Goal: Contribute content: Add original content to the website for others to see

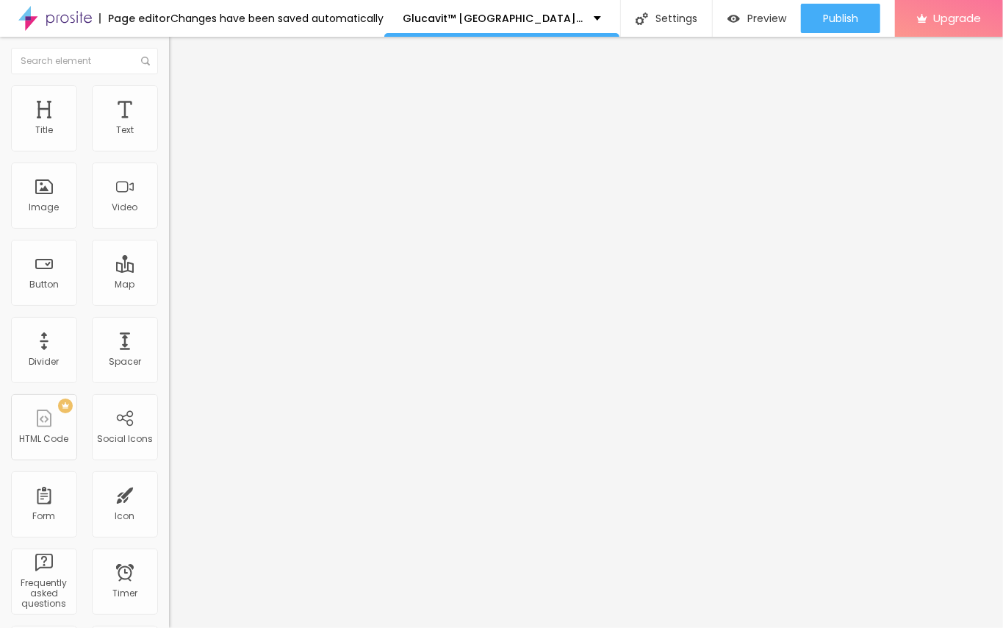
click at [169, 126] on span "Add image" at bounding box center [199, 120] width 60 height 12
click at [180, 54] on div "Edit Image" at bounding box center [218, 54] width 77 height 12
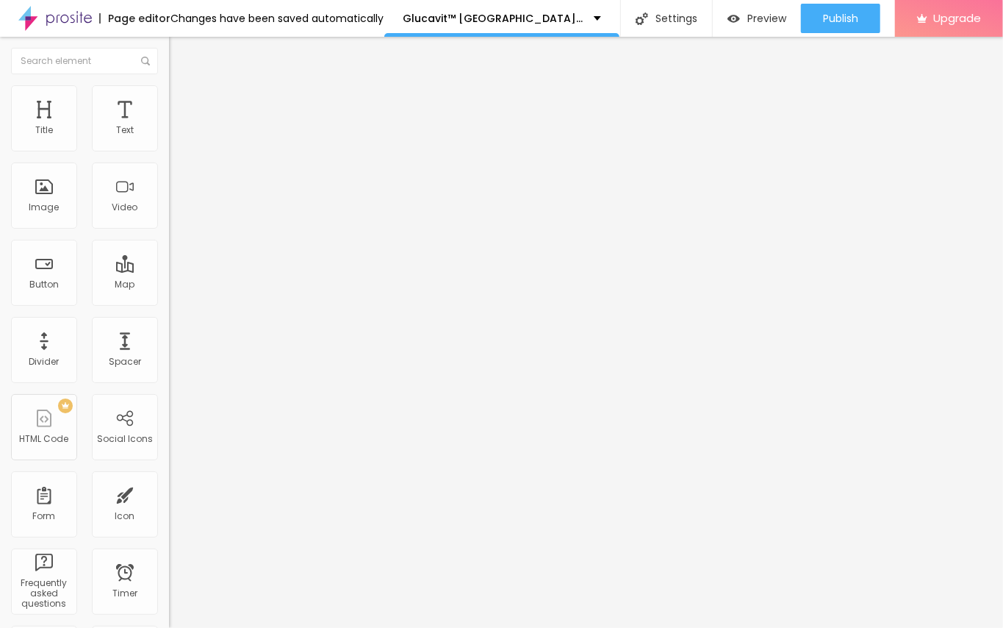
click at [180, 56] on div "Edit Title" at bounding box center [213, 54] width 66 height 12
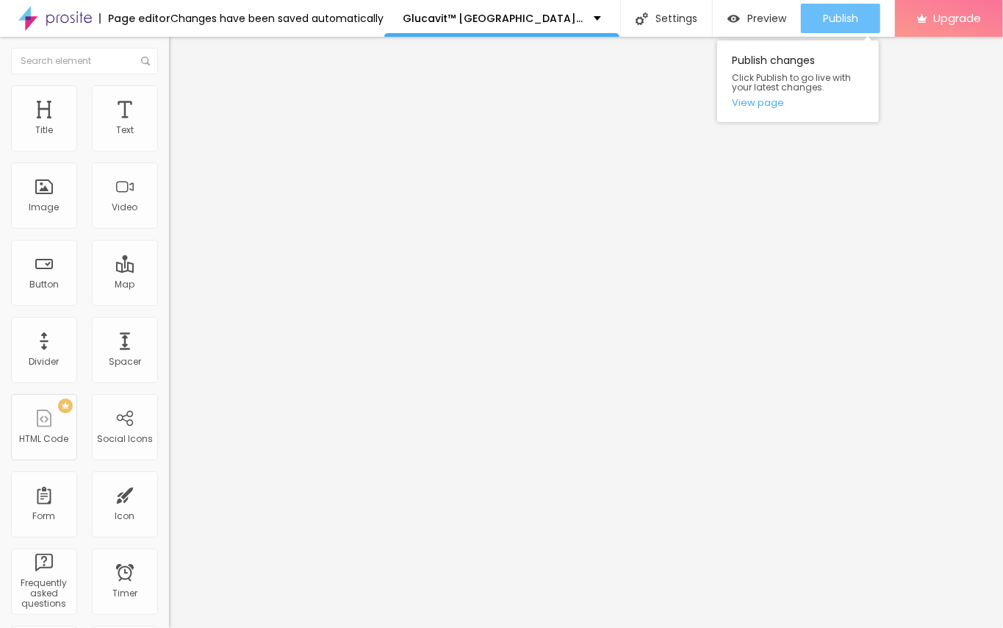
click at [825, 18] on span "Publish" at bounding box center [840, 18] width 35 height 12
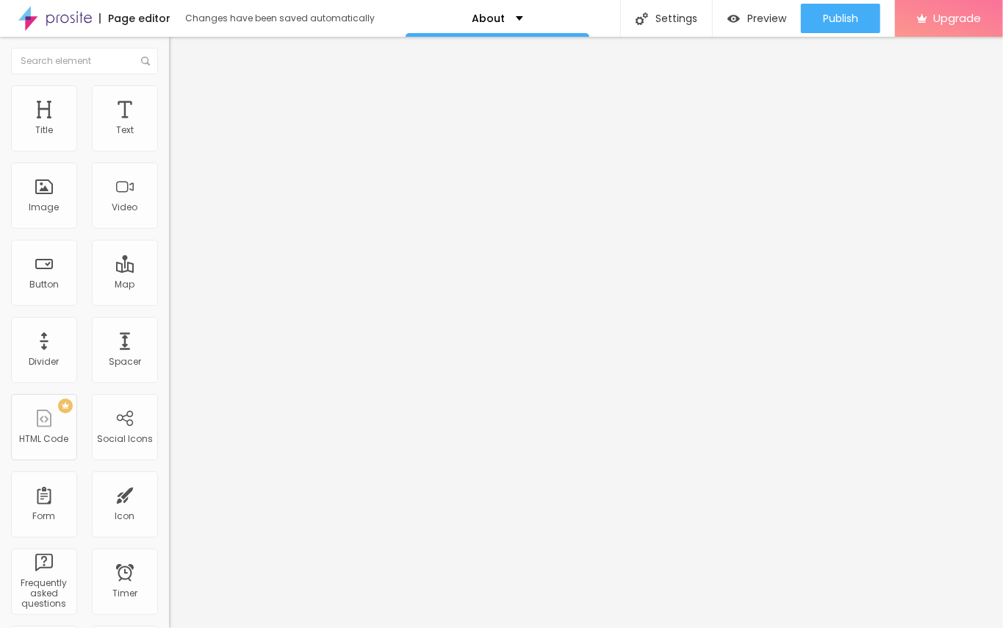
click at [180, 50] on div "Edit Title" at bounding box center [213, 54] width 66 height 12
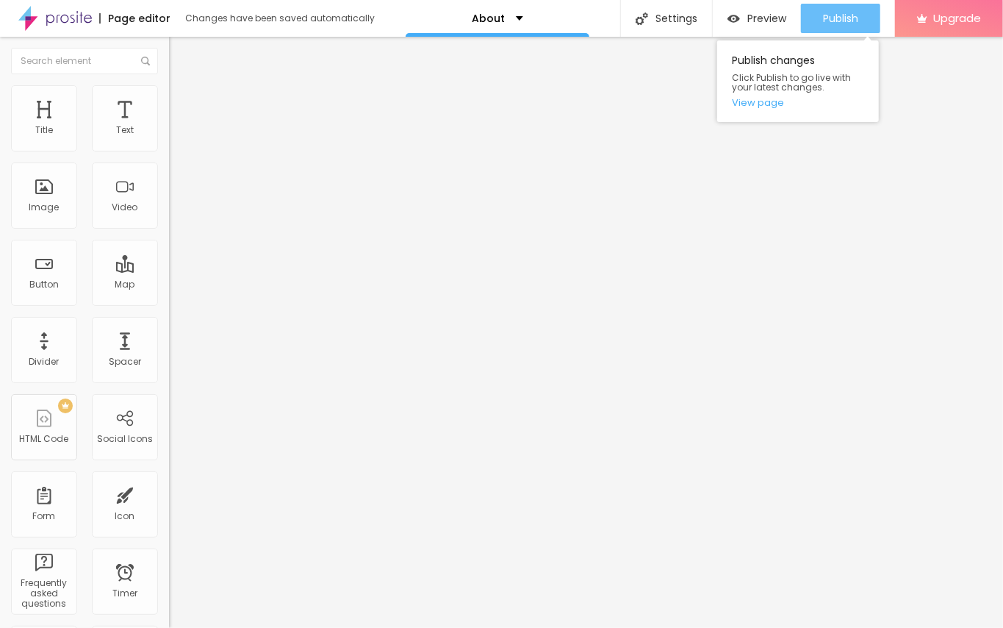
click at [830, 21] on span "Publish" at bounding box center [840, 18] width 35 height 12
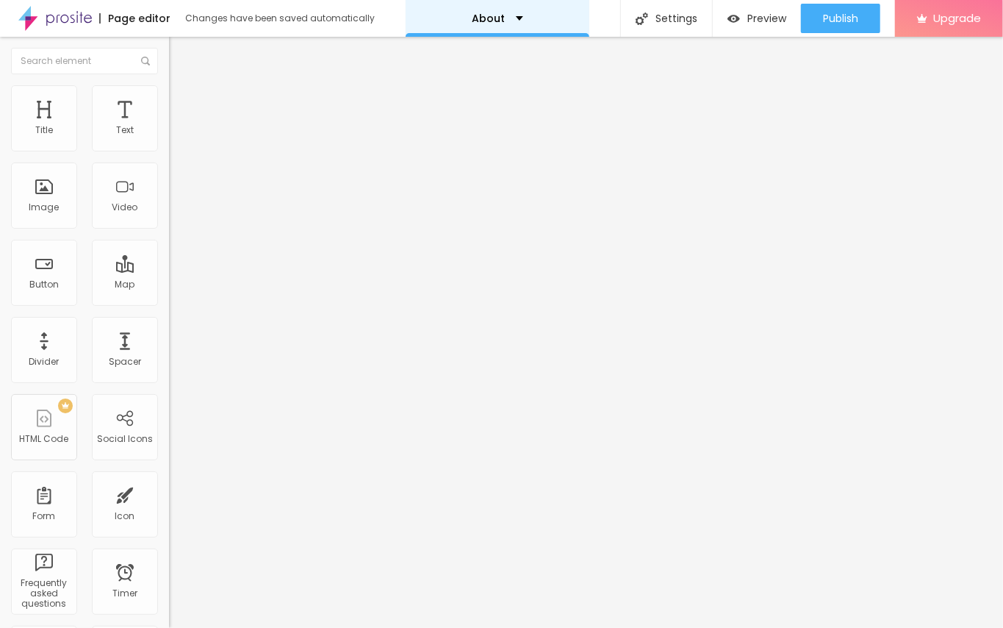
click at [491, 18] on p "About" at bounding box center [488, 18] width 33 height 10
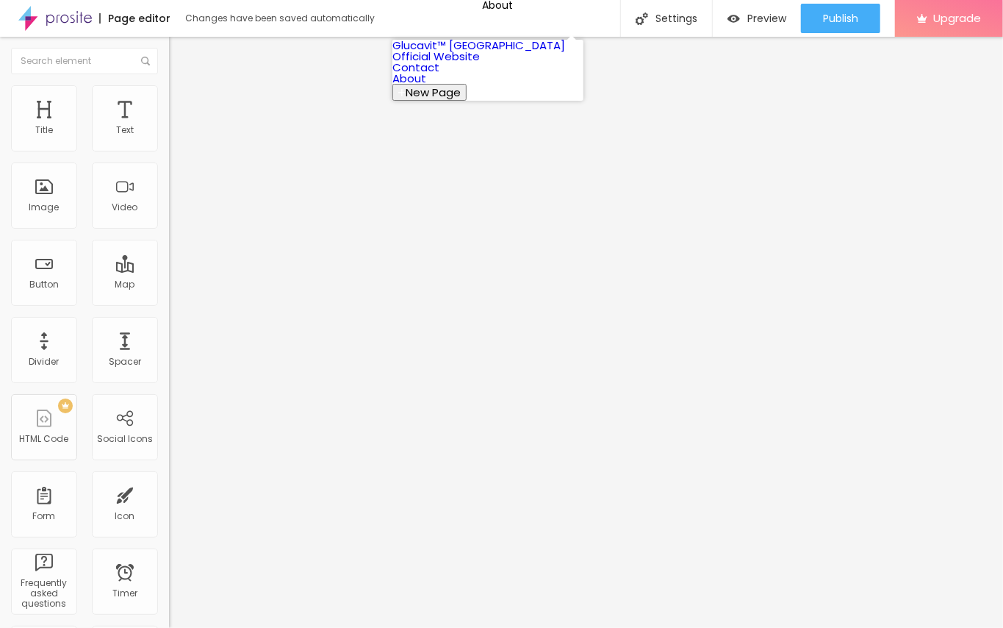
click at [459, 59] on link "Glucavit™ [GEOGRAPHIC_DATA] Official Website" at bounding box center [478, 50] width 173 height 26
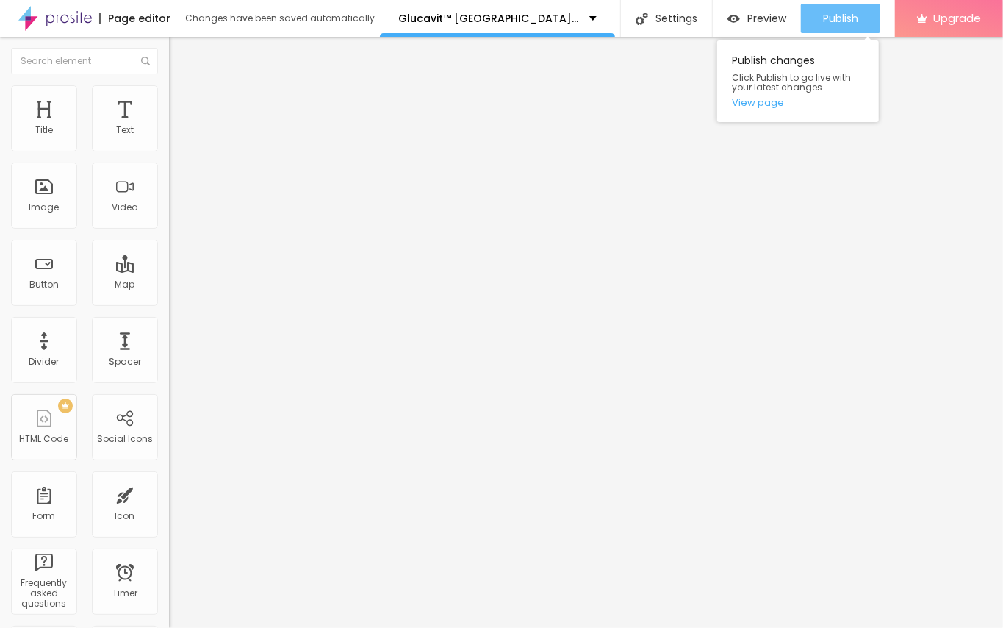
click at [832, 19] on span "Publish" at bounding box center [840, 18] width 35 height 12
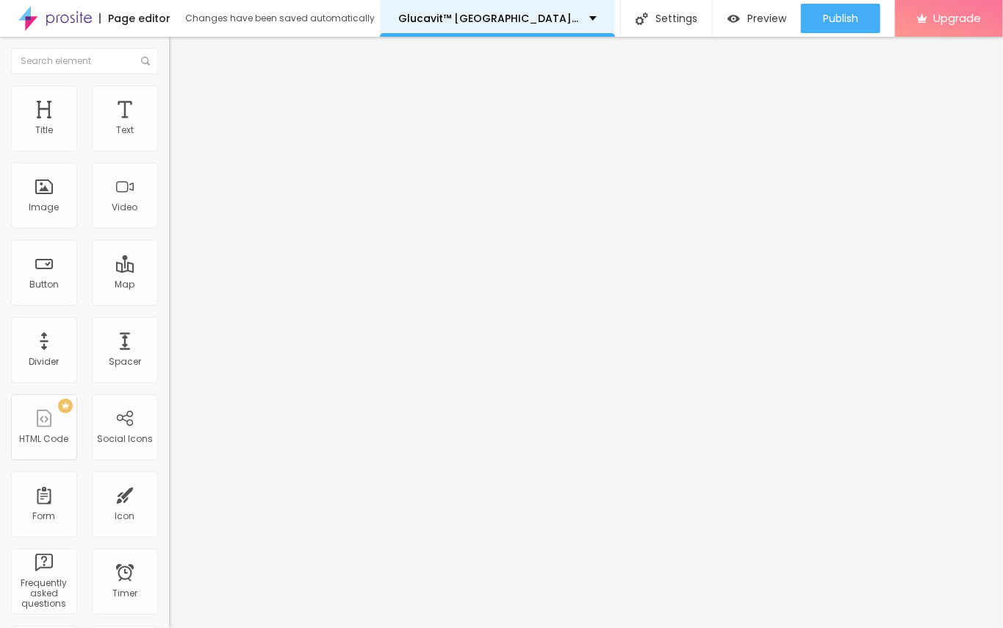
click at [539, 15] on p "Glucavit™ [GEOGRAPHIC_DATA] Official Website" at bounding box center [488, 18] width 180 height 10
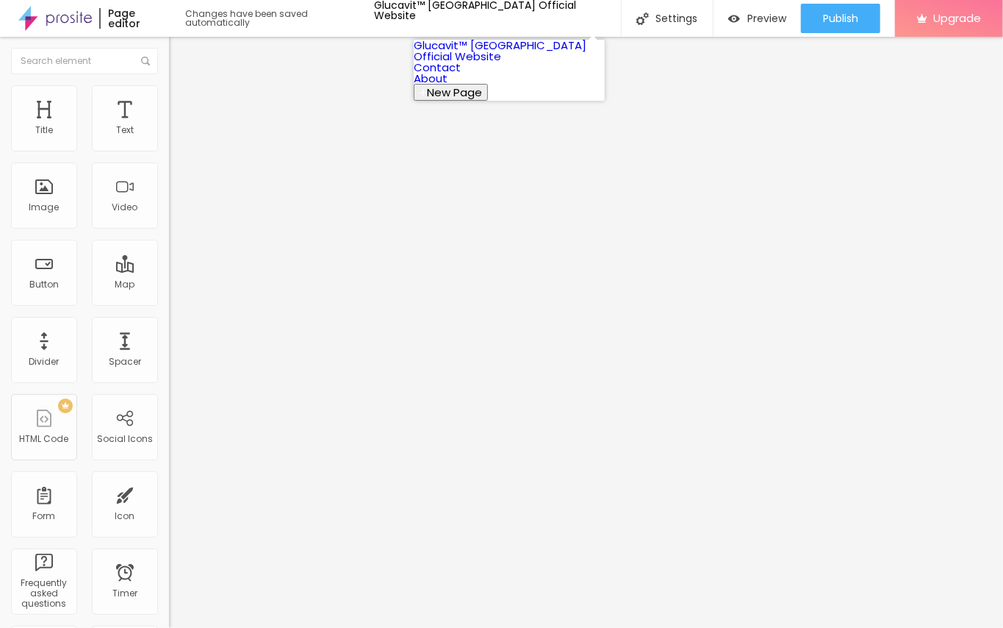
click at [448, 86] on link "About" at bounding box center [431, 78] width 34 height 15
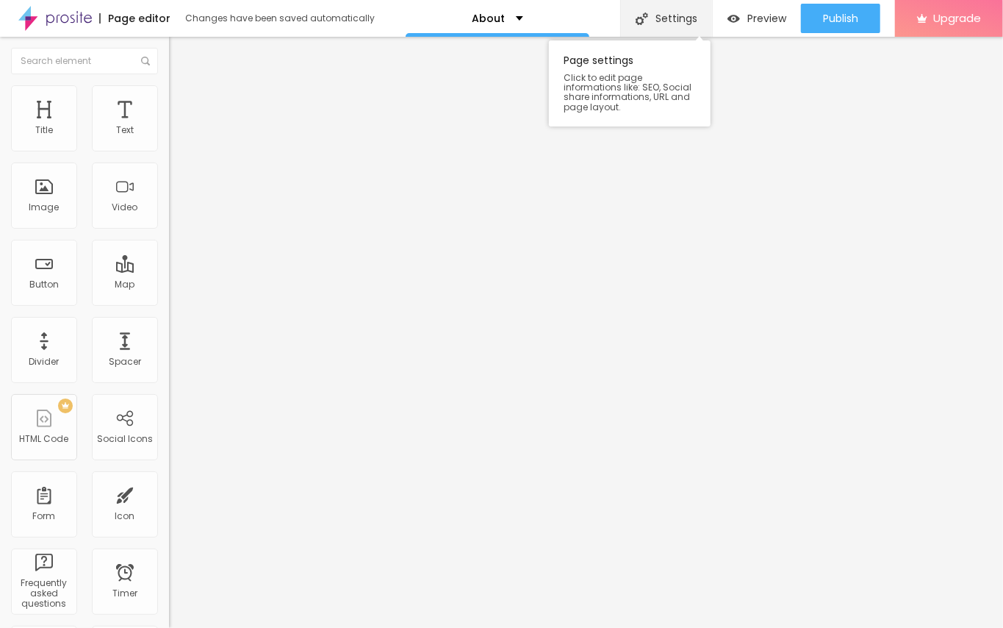
click at [666, 22] on div "Settings" at bounding box center [666, 18] width 92 height 37
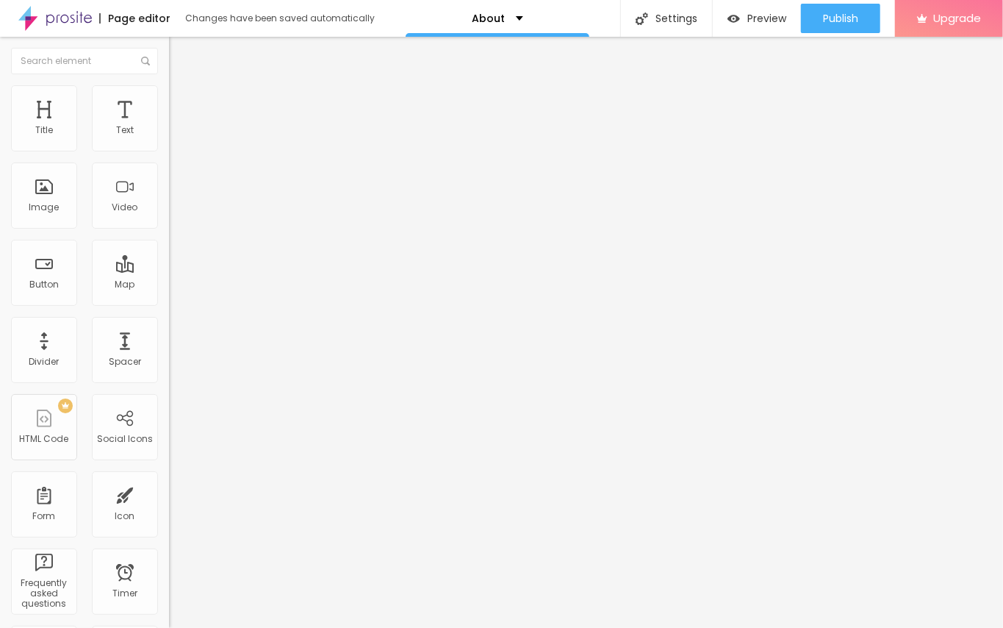
paste input "Glucavit France"
drag, startPoint x: 412, startPoint y: 144, endPoint x: 500, endPoint y: 148, distance: 88.3
type input "Glucavit"
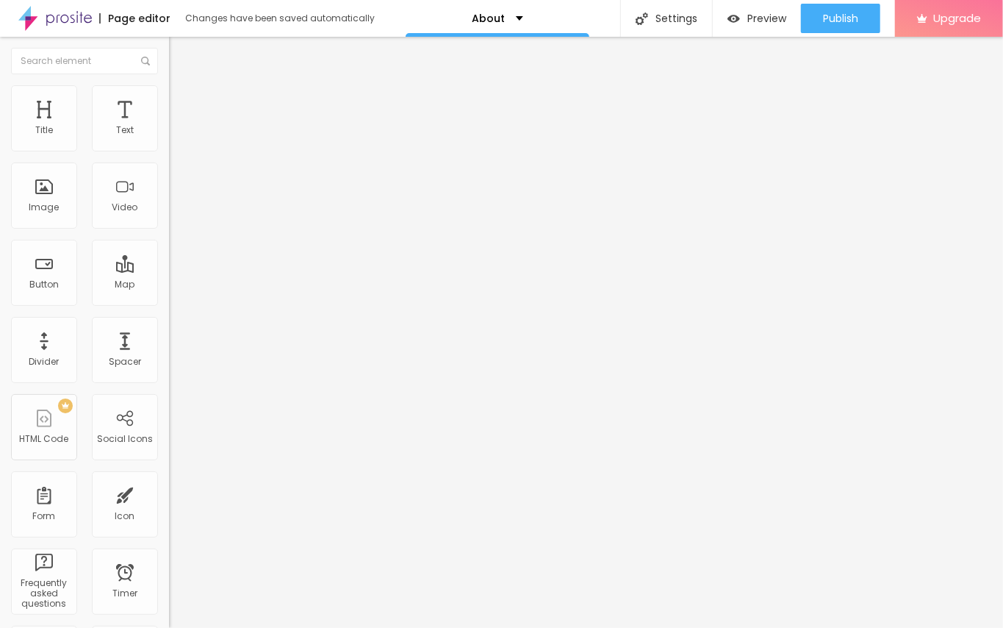
drag, startPoint x: 374, startPoint y: 216, endPoint x: 439, endPoint y: 218, distance: 65.4
paste input "Glucavit France"
drag, startPoint x: 417, startPoint y: 220, endPoint x: 512, endPoint y: 219, distance: 94.8
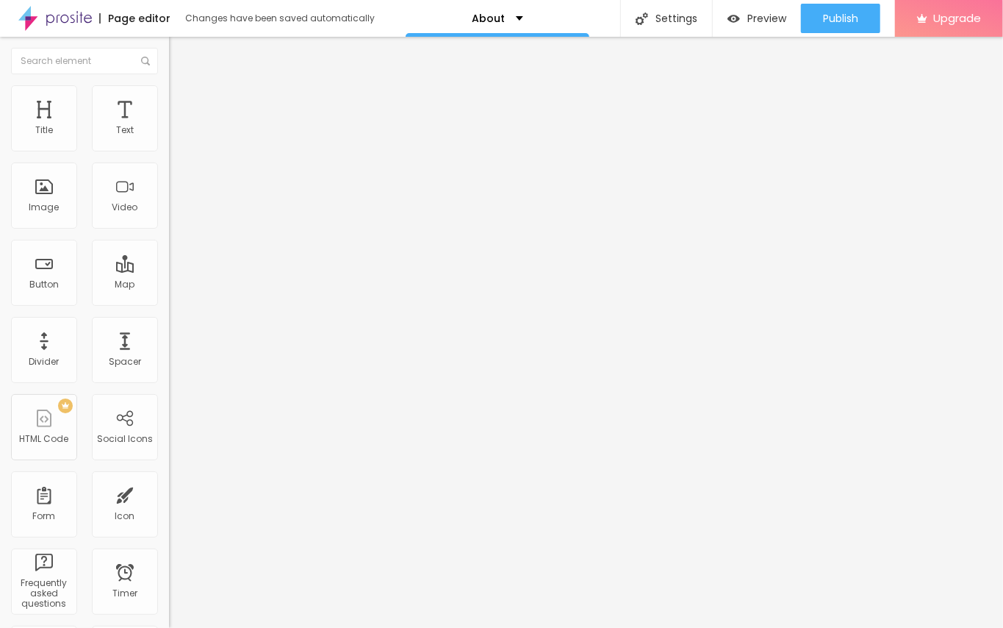
type input "/glucavit"
paste input "Glucavit France"
type input "Glucavit France"
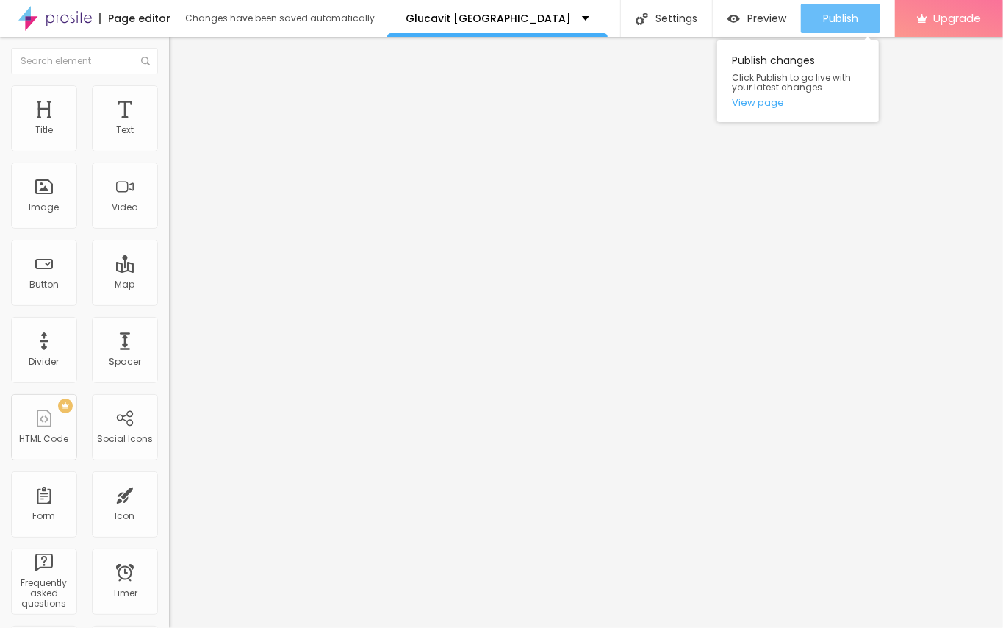
click at [853, 21] on span "Publish" at bounding box center [840, 18] width 35 height 12
